Goal: Download file/media

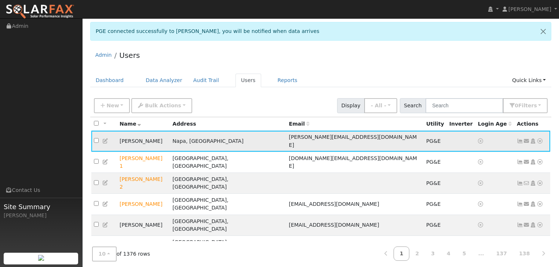
click at [541, 139] on icon at bounding box center [539, 141] width 7 height 5
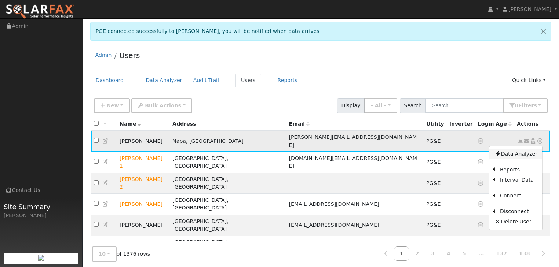
click at [512, 149] on link "Data Analyzer" at bounding box center [515, 154] width 53 height 10
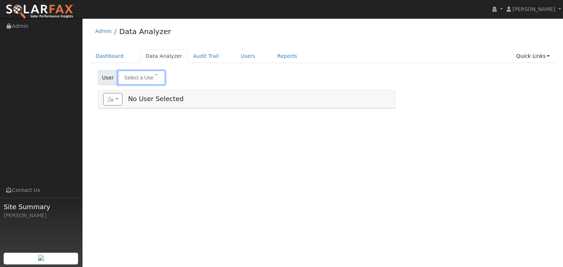
type input "[PERSON_NAME]"
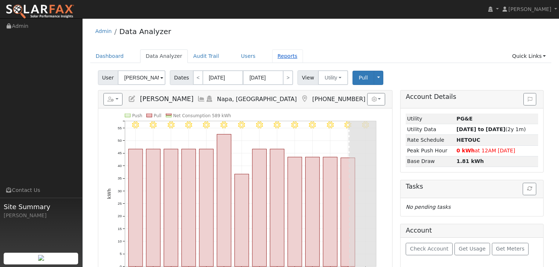
click at [273, 58] on link "Reports" at bounding box center [287, 56] width 31 height 14
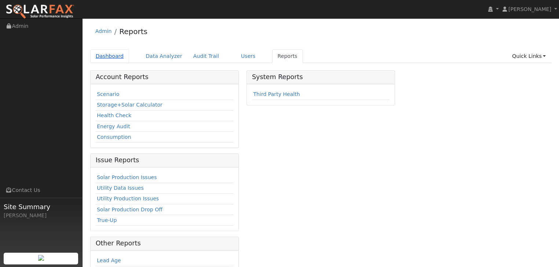
click at [106, 54] on link "Dashboard" at bounding box center [109, 56] width 39 height 14
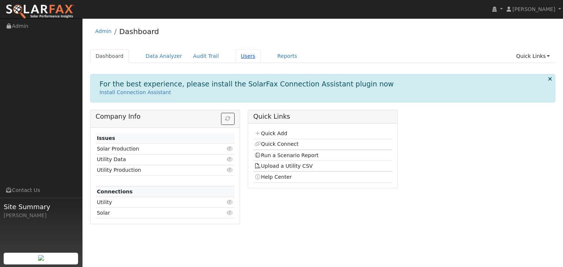
click at [235, 57] on link "Users" at bounding box center [248, 56] width 26 height 14
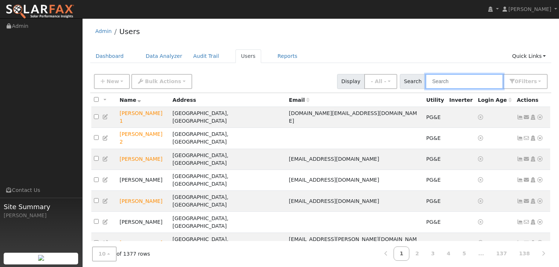
click at [452, 81] on input "text" at bounding box center [464, 81] width 78 height 15
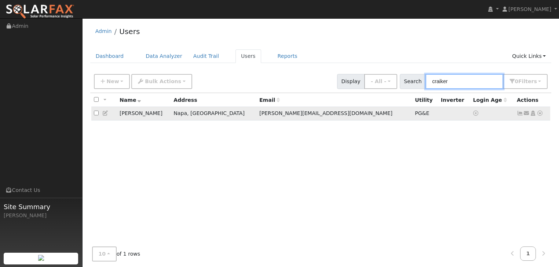
type input "craiker"
click at [539, 113] on icon at bounding box center [539, 113] width 7 height 5
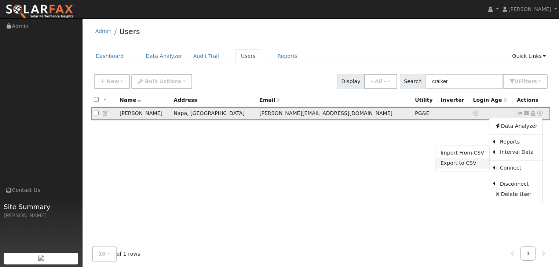
click at [454, 165] on link "Export to CSV" at bounding box center [462, 163] width 54 height 10
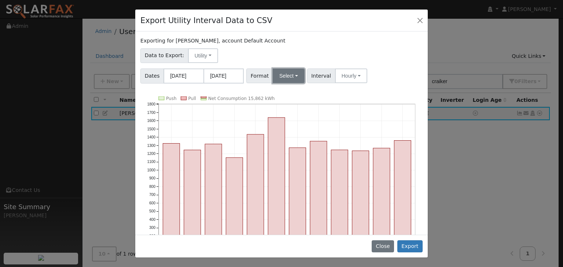
click at [293, 75] on button "Select" at bounding box center [289, 76] width 32 height 15
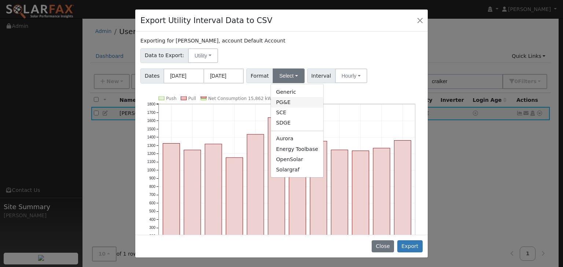
click at [277, 102] on link "PG&E" at bounding box center [297, 102] width 52 height 10
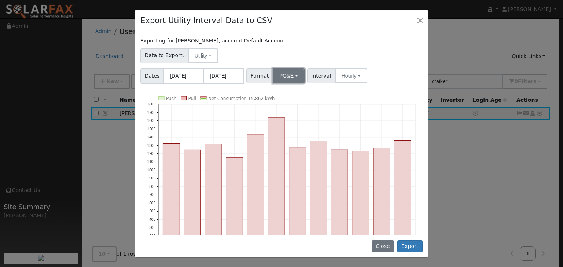
click at [291, 73] on button "PG&E" at bounding box center [289, 76] width 32 height 15
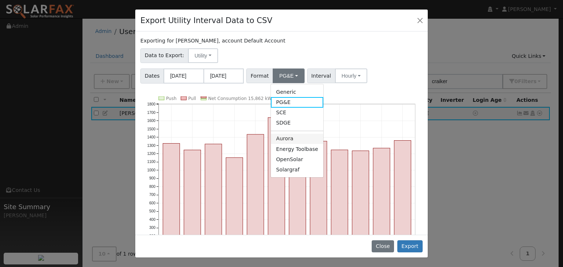
click at [280, 138] on link "Aurora" at bounding box center [297, 139] width 52 height 10
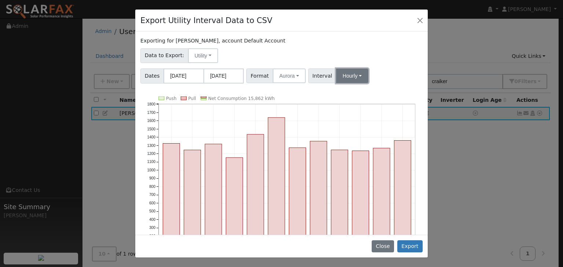
click at [353, 73] on button "Hourly" at bounding box center [352, 76] width 32 height 15
click at [347, 92] on link "15 Minute" at bounding box center [359, 92] width 51 height 10
click at [410, 246] on button "Export" at bounding box center [409, 246] width 25 height 12
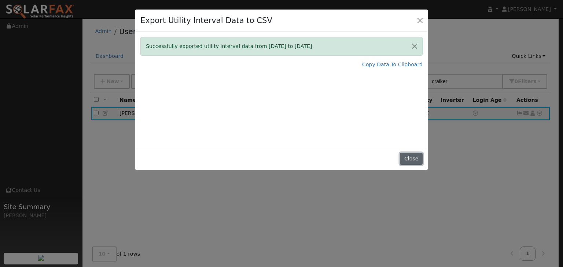
click at [405, 159] on button "Close" at bounding box center [411, 159] width 22 height 12
